Goal: Check status: Check status

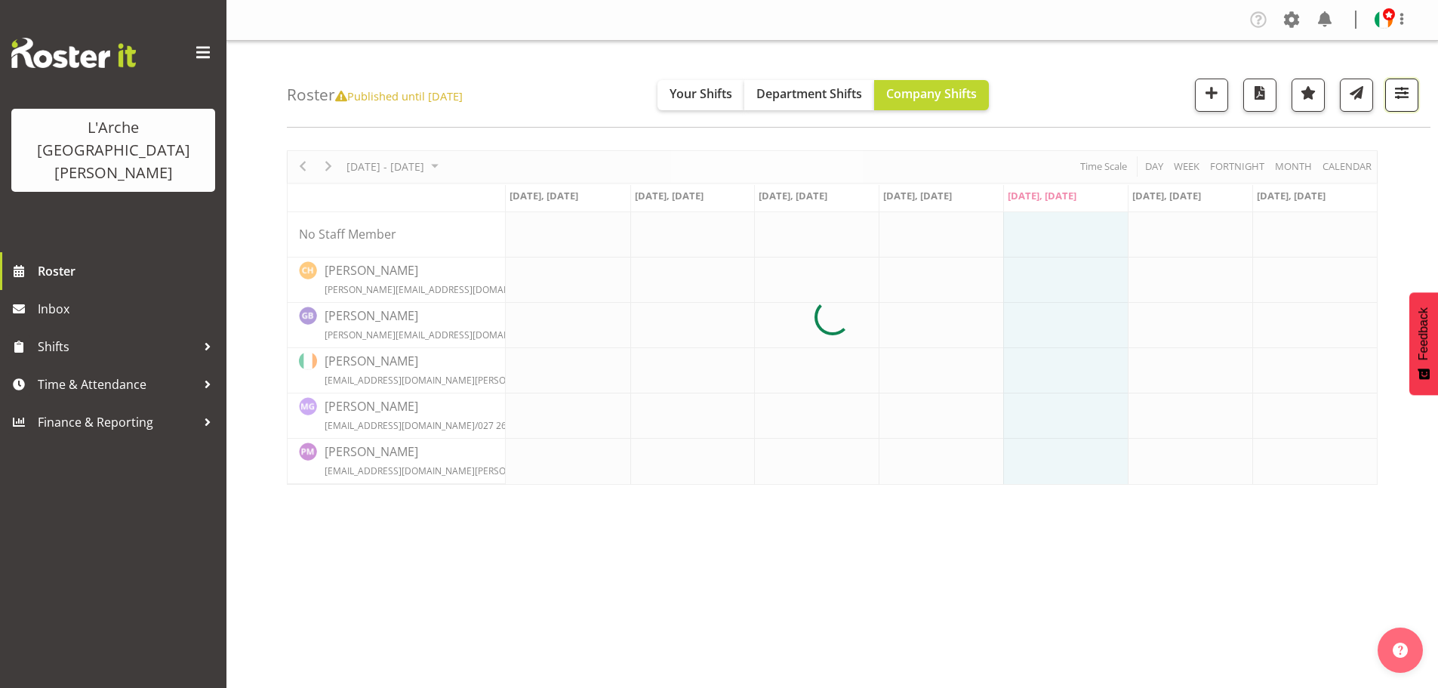
click at [1403, 87] on span "button" at bounding box center [1402, 93] width 20 height 20
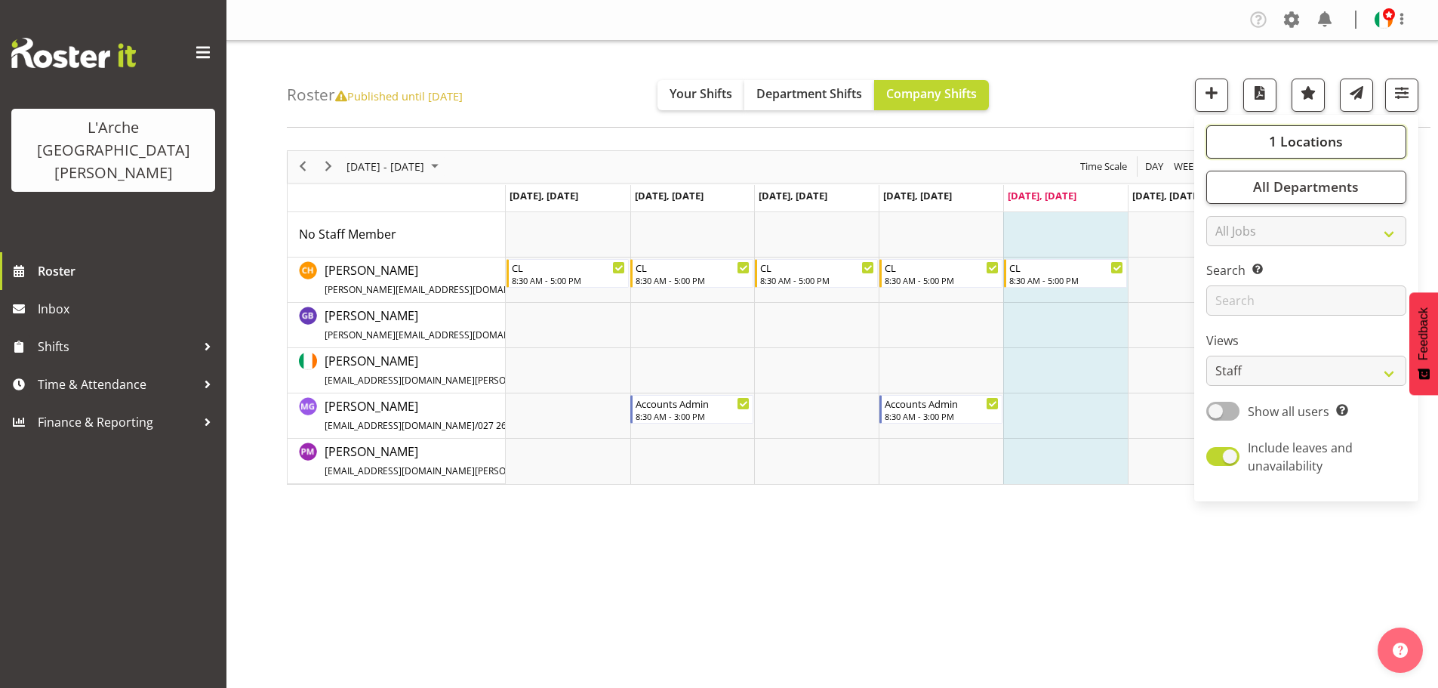
click at [1341, 140] on span "1 Locations" at bounding box center [1306, 141] width 74 height 18
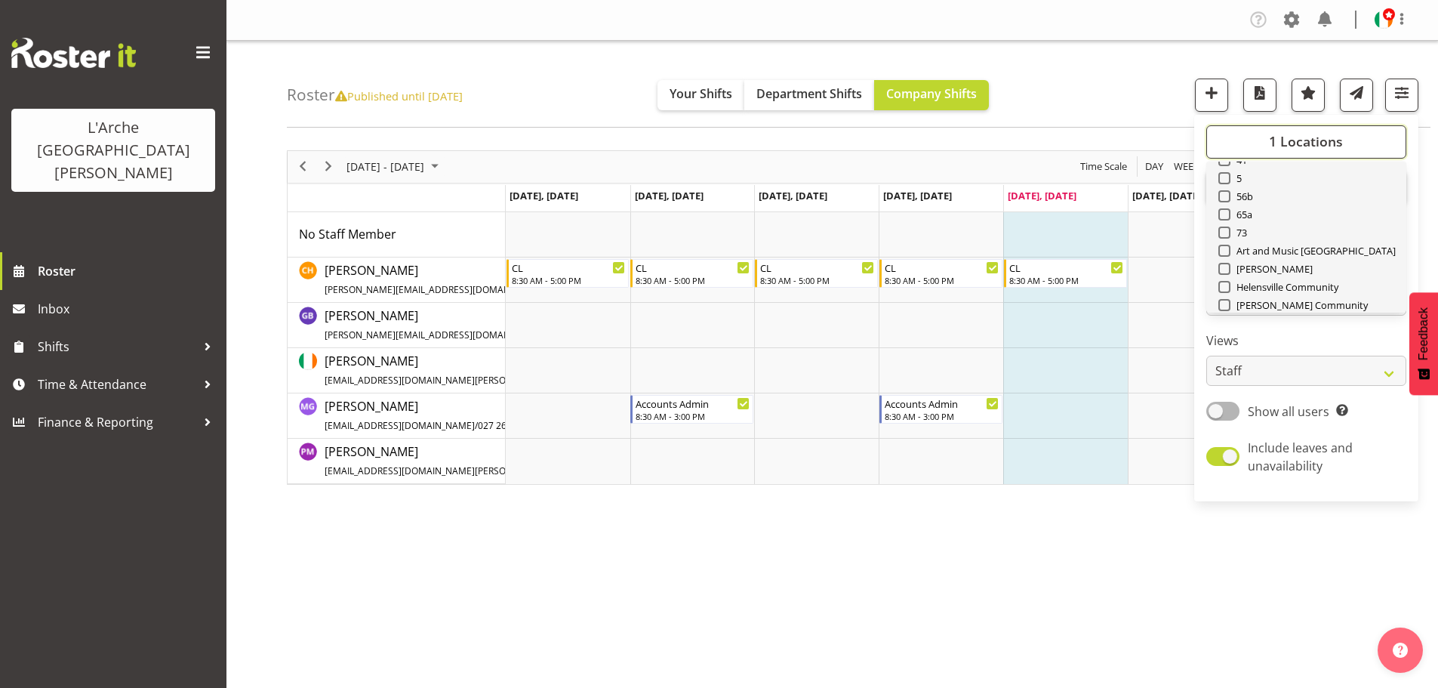
scroll to position [103, 0]
click at [1226, 217] on span at bounding box center [1224, 221] width 12 height 12
click at [1226, 217] on input "73" at bounding box center [1223, 221] width 10 height 10
checkbox input "true"
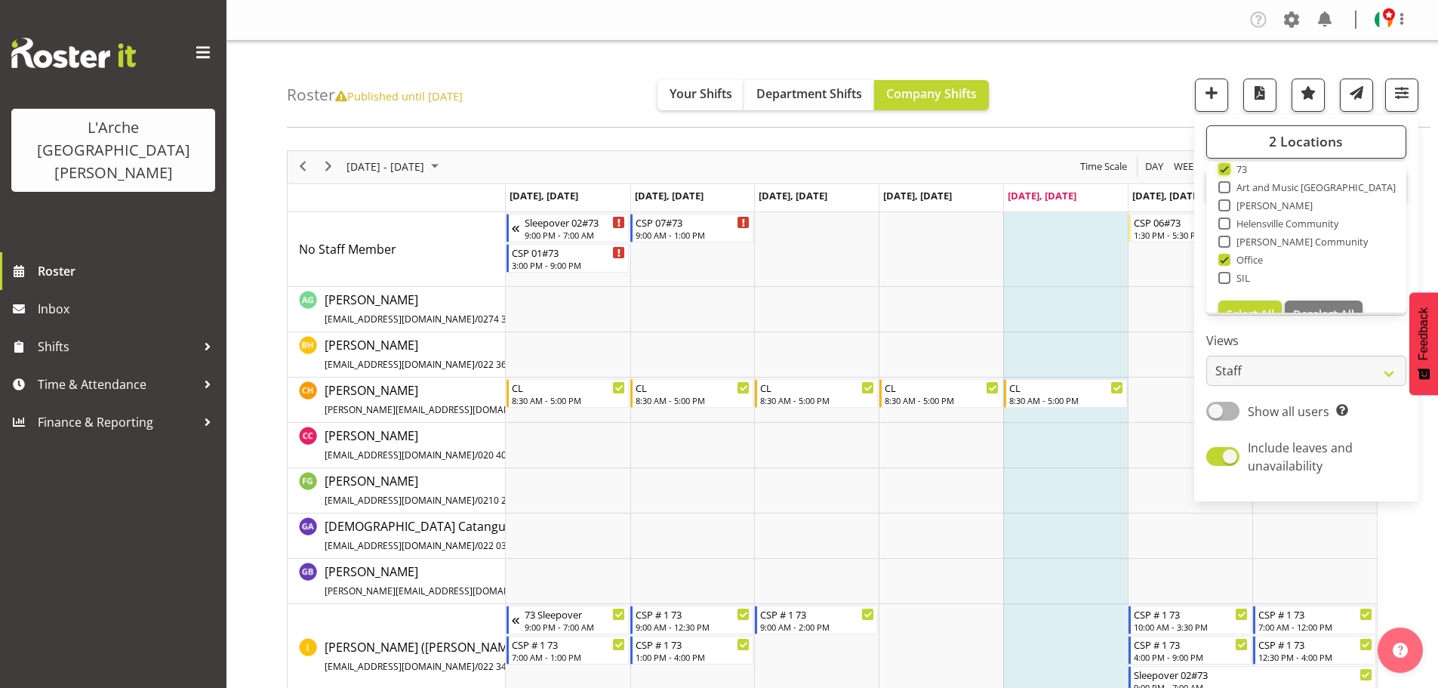
scroll to position [181, 0]
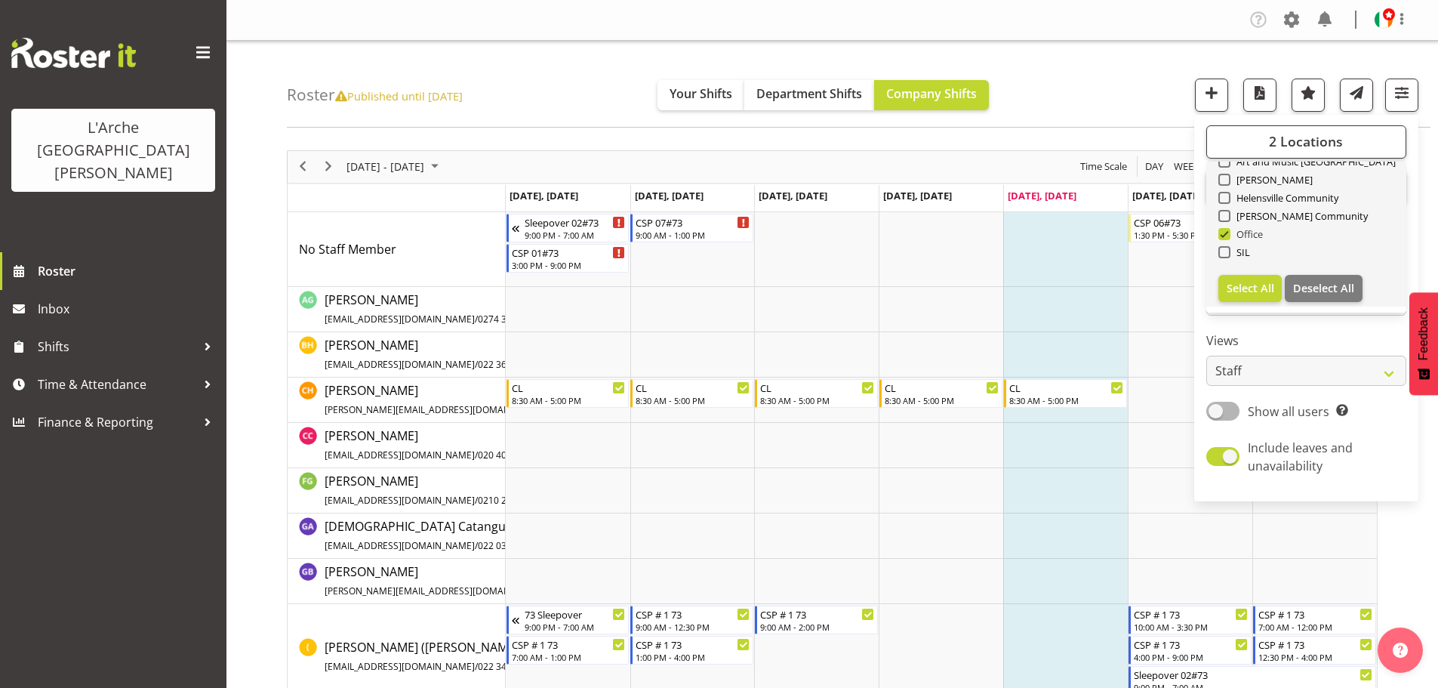
click at [1229, 232] on span at bounding box center [1224, 234] width 12 height 12
click at [1228, 232] on input "Office" at bounding box center [1223, 234] width 10 height 10
checkbox input "false"
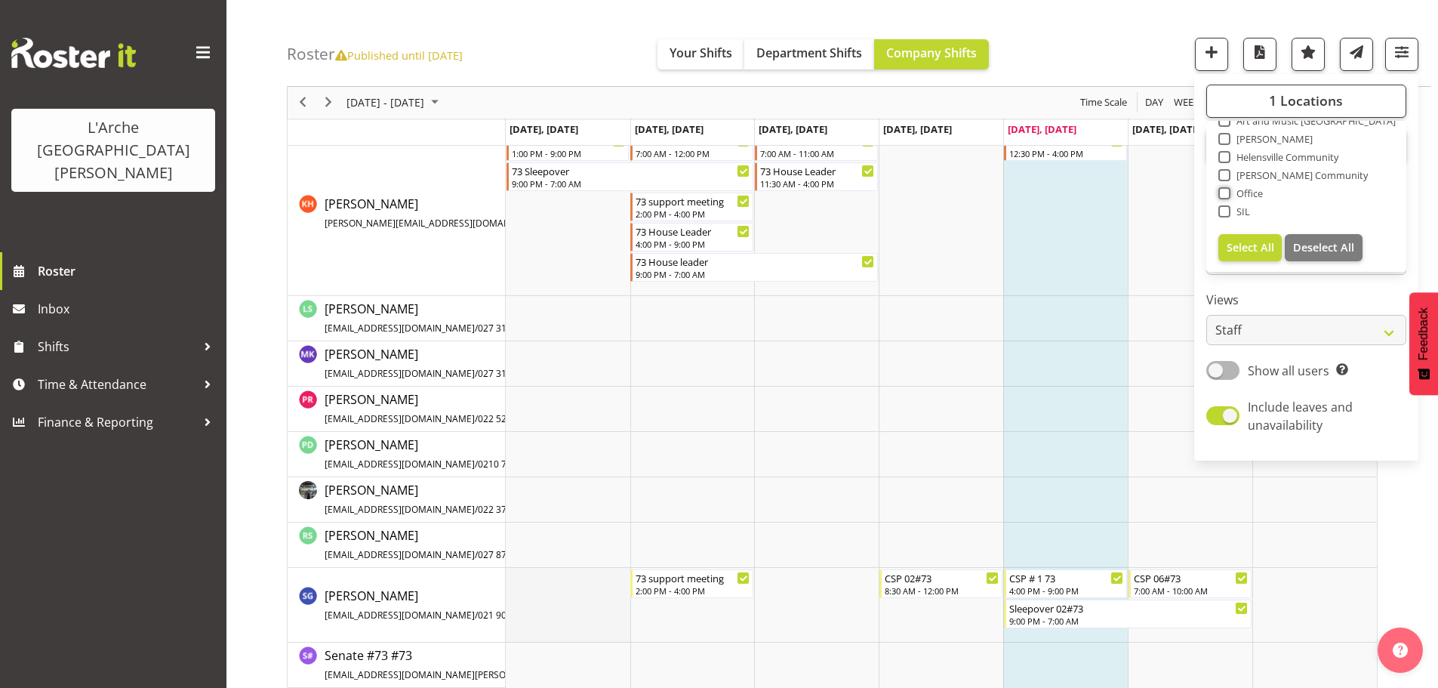
scroll to position [783, 0]
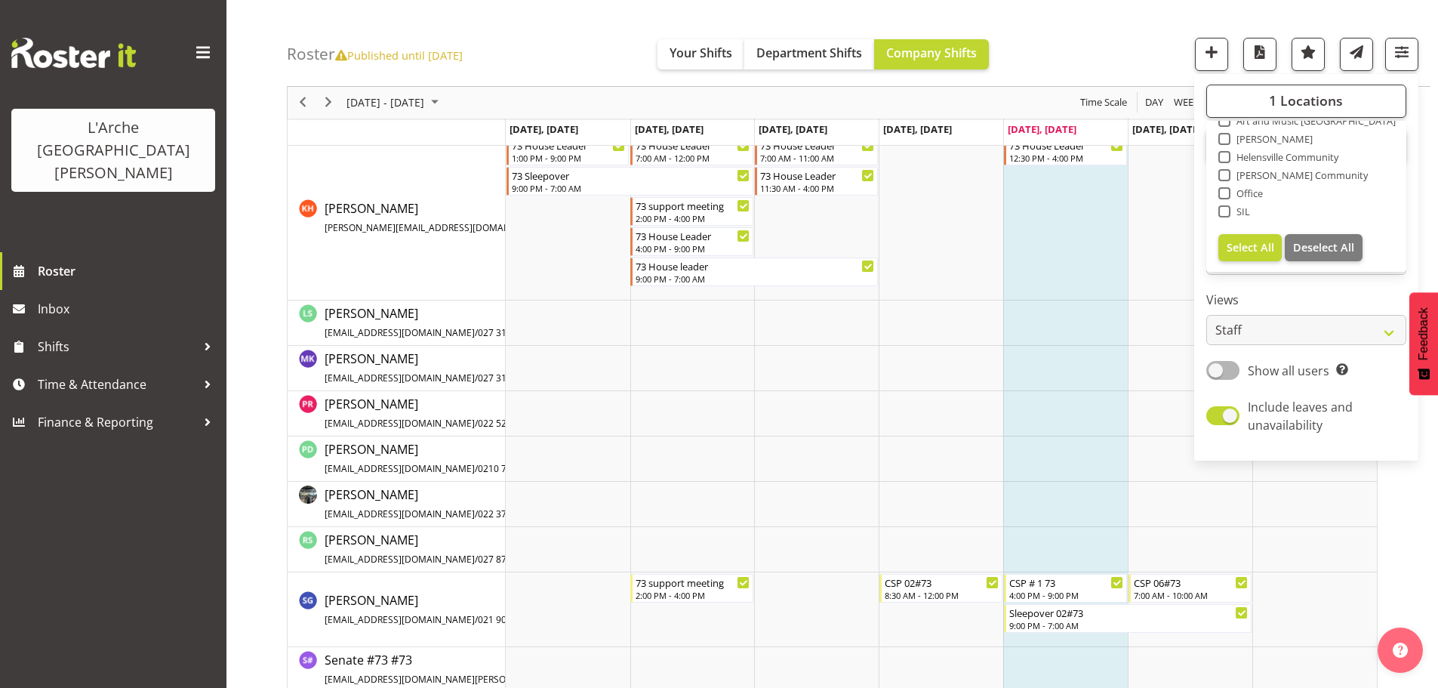
click at [1133, 40] on div "Roster Published until [DATE] Your Shifts Department Shifts Company Shifts 1 Lo…" at bounding box center [858, 43] width 1143 height 87
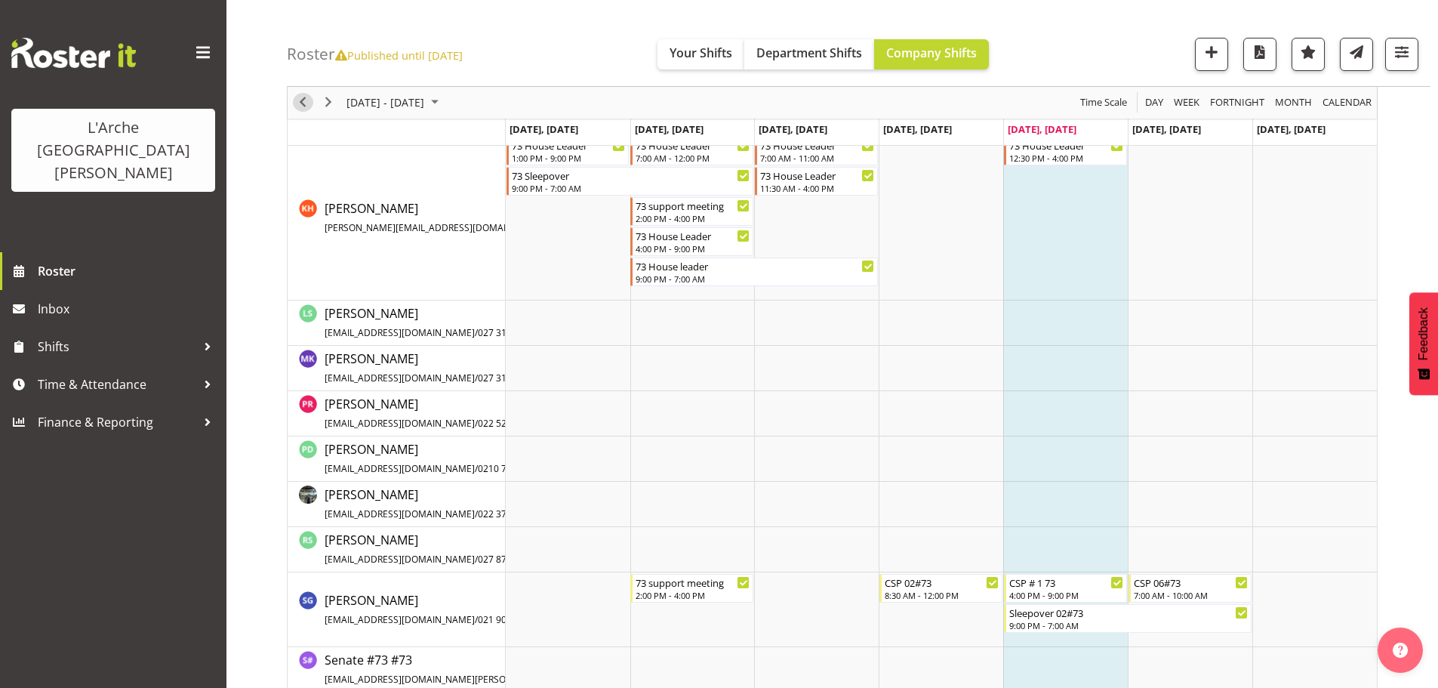
click at [303, 104] on span "Previous" at bounding box center [303, 103] width 18 height 19
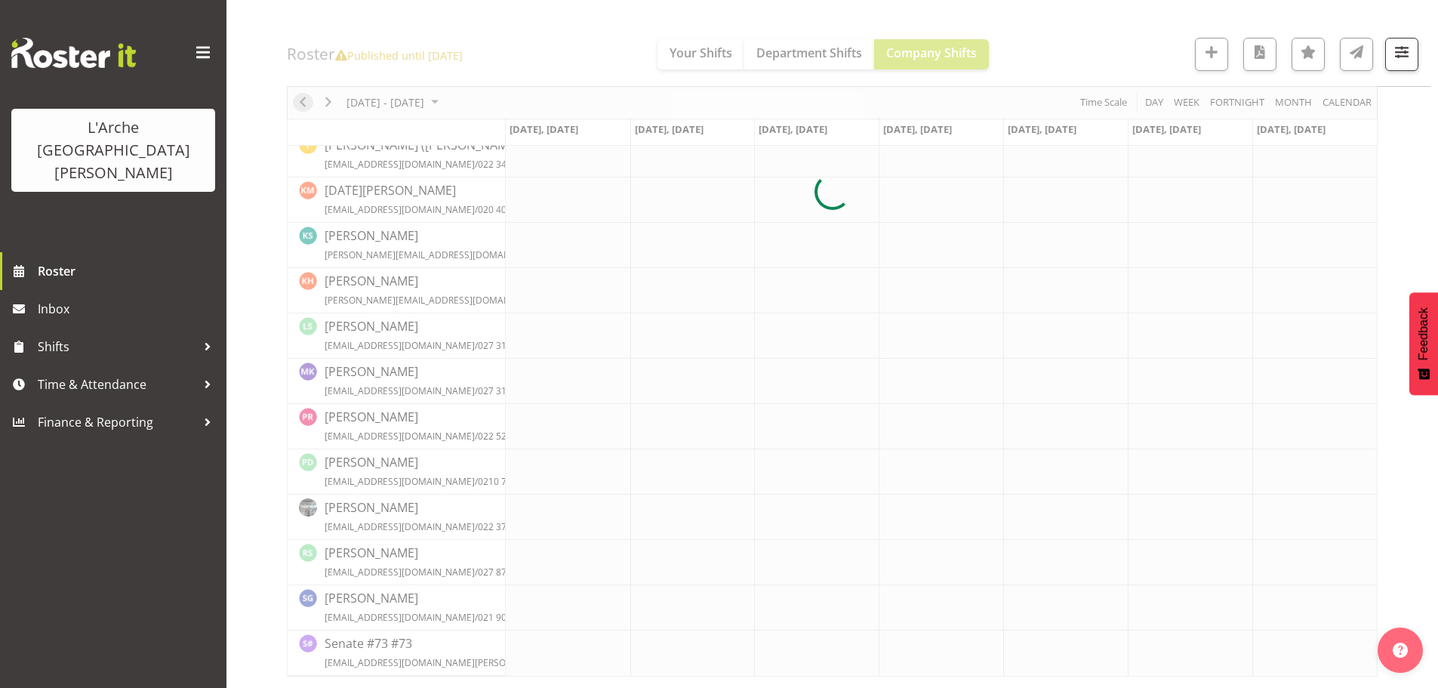
scroll to position [442, 0]
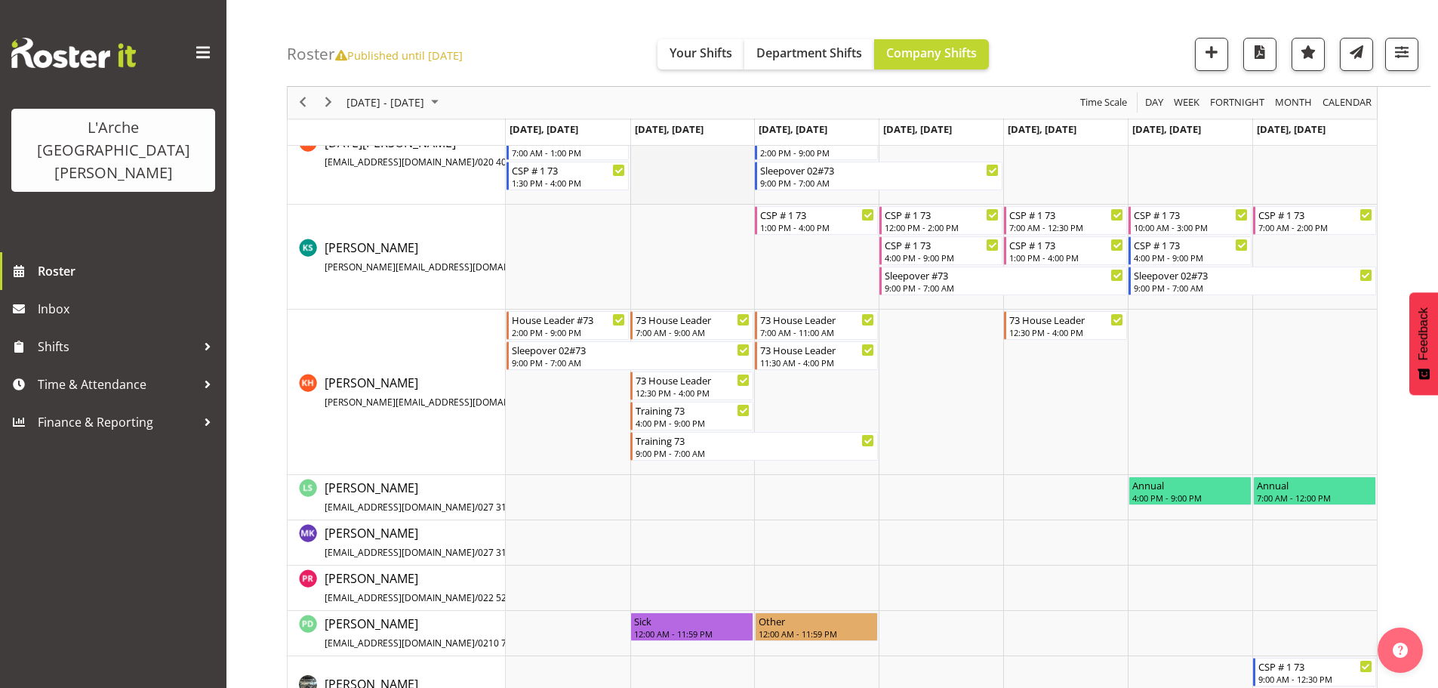
scroll to position [860, 0]
